Goal: Submit feedback/report problem

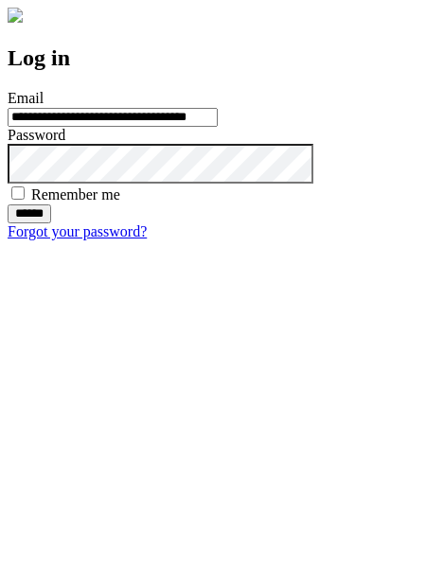
type input "**********"
click at [51, 223] on input "******" at bounding box center [30, 213] width 44 height 19
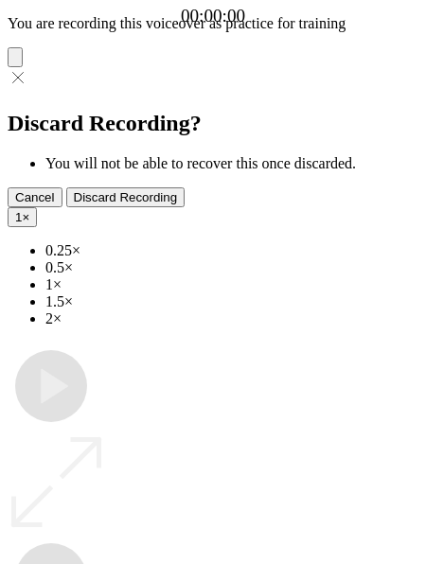
type input "**********"
